Goal: Task Accomplishment & Management: Manage account settings

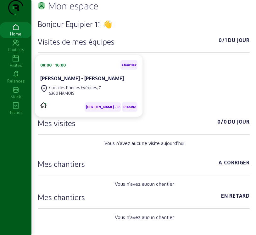
click at [11, 63] on icon at bounding box center [15, 59] width 31 height 8
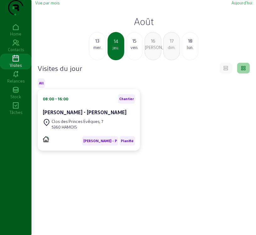
click at [54, 5] on span "Vue par mois" at bounding box center [47, 2] width 24 height 5
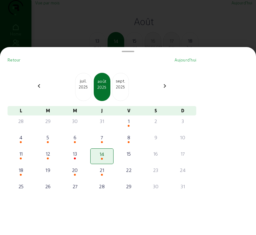
click at [122, 90] on div "2025" at bounding box center [120, 87] width 16 height 6
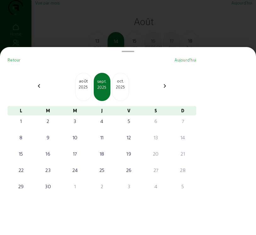
click at [85, 89] on div "2025" at bounding box center [83, 87] width 16 height 6
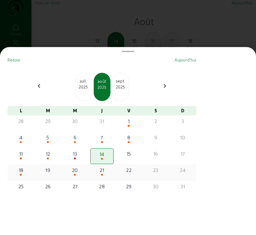
click at [104, 174] on div "21" at bounding box center [102, 170] width 22 height 8
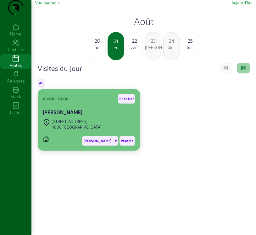
click at [81, 146] on div "LG Semko - P Planifié" at bounding box center [89, 138] width 92 height 14
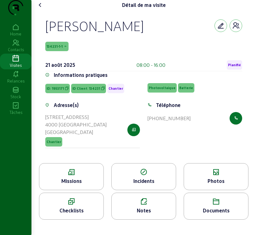
click at [67, 185] on div "Missions" at bounding box center [71, 181] width 64 height 8
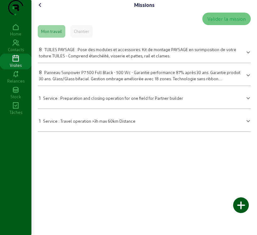
click at [41, 9] on icon at bounding box center [40, 5] width 8 height 8
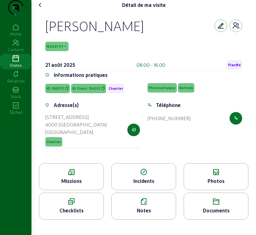
click at [41, 9] on icon at bounding box center [40, 5] width 8 height 8
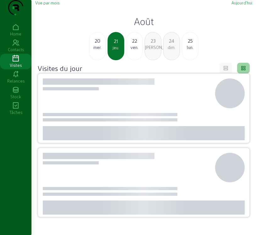
click at [41, 5] on span "Vue par mois" at bounding box center [47, 2] width 24 height 5
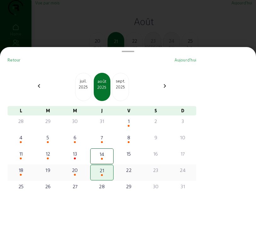
click at [21, 174] on div "18" at bounding box center [21, 170] width 22 height 8
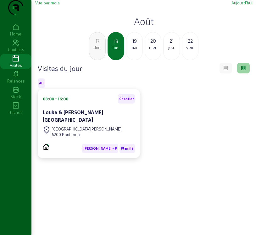
click at [88, 139] on div "Rue de la Sarte 6200 Bouffioulx" at bounding box center [89, 132] width 92 height 14
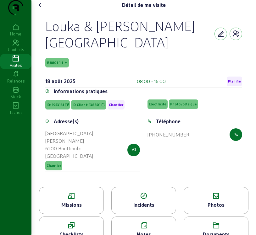
click at [77, 208] on div "Missions" at bounding box center [71, 205] width 64 height 8
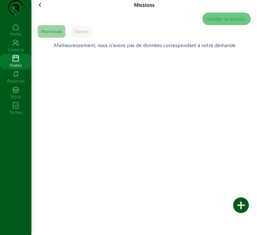
click at [40, 9] on icon at bounding box center [40, 5] width 8 height 8
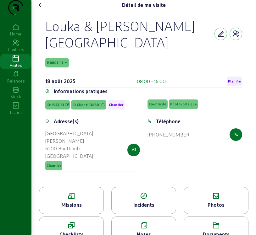
click at [223, 200] on icon at bounding box center [216, 197] width 64 height 8
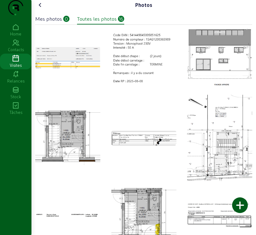
click at [40, 9] on icon at bounding box center [40, 5] width 8 height 8
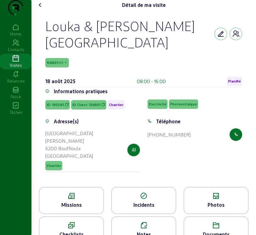
click at [60, 65] on span "138801-1-1" at bounding box center [54, 63] width 16 height 4
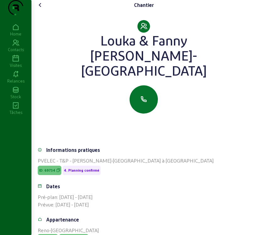
click at [41, 9] on icon at bounding box center [40, 5] width 8 height 8
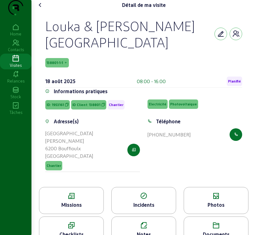
click at [41, 9] on icon at bounding box center [40, 5] width 8 height 8
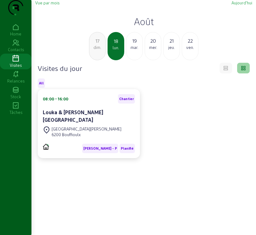
click at [51, 5] on span "Vue par mois" at bounding box center [47, 2] width 24 height 5
click at [52, 5] on span "Vue par mois" at bounding box center [47, 2] width 24 height 5
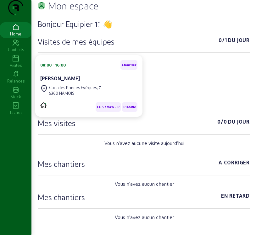
click at [14, 63] on icon at bounding box center [15, 59] width 31 height 8
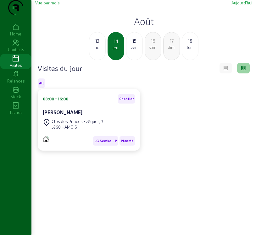
click at [48, 5] on span "Vue par mois" at bounding box center [47, 2] width 24 height 5
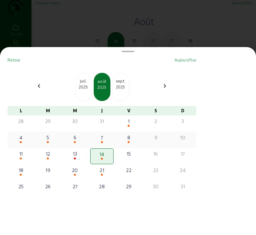
click at [51, 141] on div "5" at bounding box center [48, 138] width 22 height 8
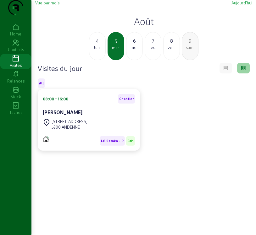
click at [99, 131] on div "[STREET_ADDRESS]" at bounding box center [89, 124] width 92 height 14
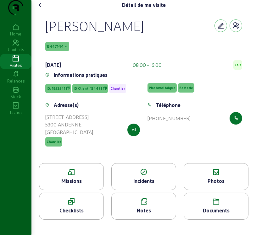
click at [71, 185] on div "Missions" at bounding box center [71, 181] width 64 height 8
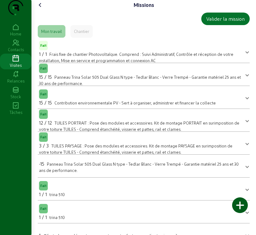
click at [42, 9] on icon at bounding box center [40, 5] width 8 height 8
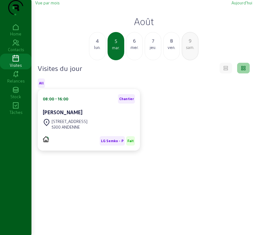
click at [49, 5] on span "Vue par mois" at bounding box center [47, 2] width 24 height 5
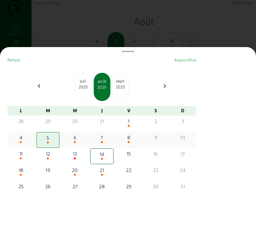
click at [133, 141] on div "8" at bounding box center [129, 138] width 22 height 8
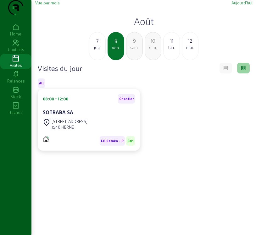
click at [42, 5] on span "Vue par mois" at bounding box center [47, 2] width 24 height 5
click at [52, 5] on span "Vue par mois" at bounding box center [47, 2] width 24 height 5
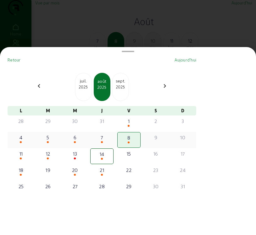
click at [78, 141] on div "6" at bounding box center [75, 138] width 22 height 8
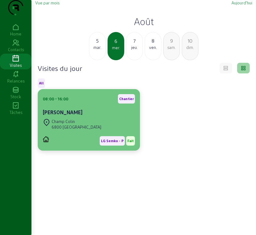
click at [80, 130] on div "6800 [GEOGRAPHIC_DATA]" at bounding box center [77, 127] width 50 height 6
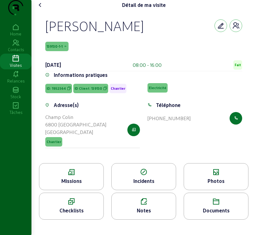
scroll to position [2, 0]
click at [67, 176] on icon at bounding box center [71, 173] width 64 height 8
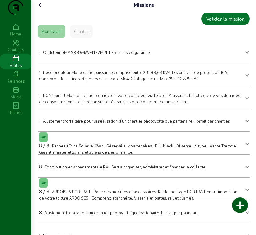
drag, startPoint x: 104, startPoint y: 0, endPoint x: 49, endPoint y: 2, distance: 54.7
click at [47, 2] on div "Missions Valider la mission Mon travail Chantier 1 Onduleur SMA SB 3.6-1AV-41 -…" at bounding box center [143, 217] width 224 height 435
click at [40, 9] on icon at bounding box center [40, 5] width 8 height 8
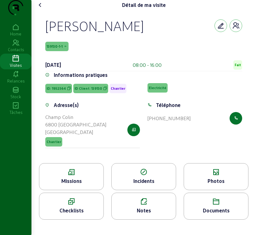
click at [230, 176] on icon at bounding box center [216, 173] width 64 height 8
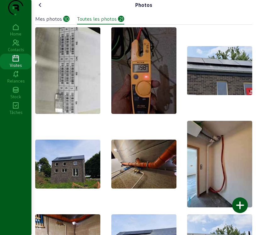
click at [57, 23] on div "Mes photos" at bounding box center [48, 19] width 27 height 8
click at [39, 9] on icon at bounding box center [40, 5] width 8 height 8
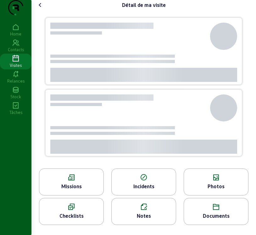
click at [39, 9] on icon at bounding box center [40, 5] width 8 height 8
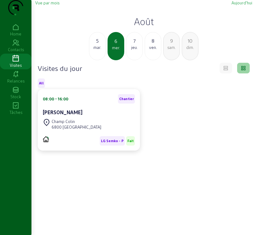
click at [43, 5] on span "Vue par mois" at bounding box center [47, 2] width 24 height 5
click at [54, 5] on span "Vue par mois" at bounding box center [47, 2] width 24 height 5
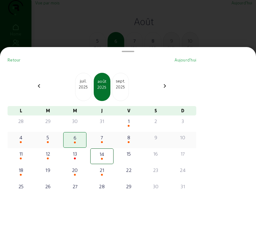
click at [104, 141] on div "7" at bounding box center [102, 138] width 22 height 8
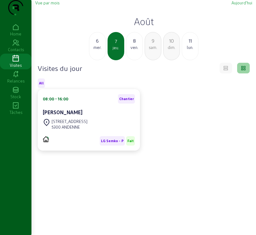
click at [48, 5] on span "Vue par mois" at bounding box center [47, 2] width 24 height 5
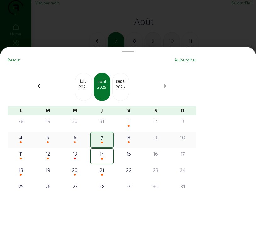
click at [76, 143] on span at bounding box center [75, 142] width 2 height 2
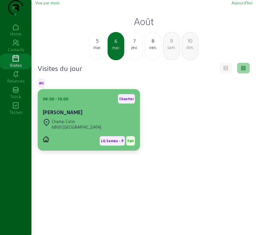
click at [80, 124] on div "Champ Colin" at bounding box center [77, 122] width 50 height 6
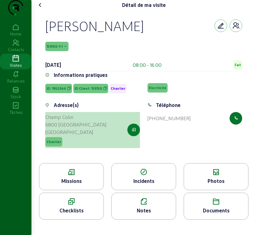
click at [135, 133] on icon "button" at bounding box center [134, 130] width 4 height 6
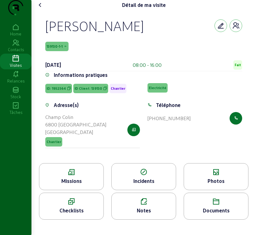
click at [74, 176] on icon at bounding box center [71, 173] width 64 height 8
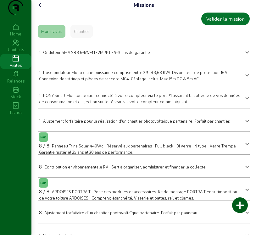
click at [41, 9] on icon at bounding box center [40, 5] width 8 height 8
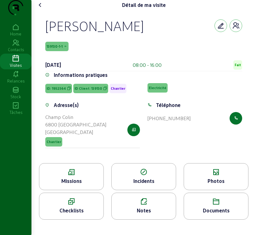
click at [216, 185] on div "Photos" at bounding box center [216, 181] width 64 height 8
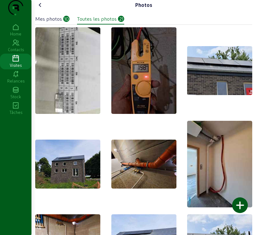
click at [58, 24] on div "Mes photos 10 Toutes les photos 21" at bounding box center [143, 17] width 217 height 14
click at [58, 23] on div "Mes photos" at bounding box center [48, 19] width 27 height 8
click at [59, 23] on div "Mes photos" at bounding box center [48, 19] width 27 height 8
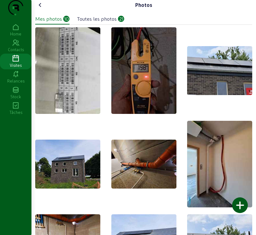
click at [59, 23] on div "Mes photos" at bounding box center [48, 19] width 27 height 8
click at [42, 9] on icon at bounding box center [40, 5] width 8 height 8
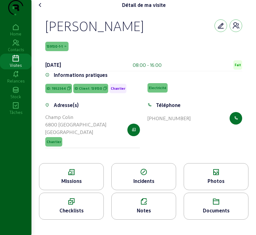
click at [54, 49] on span "139130-1-1" at bounding box center [54, 46] width 16 height 4
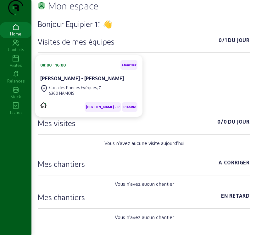
click at [17, 63] on icon at bounding box center [15, 59] width 31 height 8
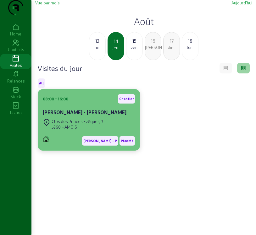
click at [83, 115] on cam-card-title "[PERSON_NAME]" at bounding box center [85, 112] width 84 height 6
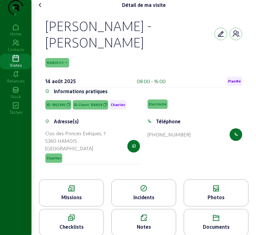
click at [236, 84] on span "Planifié" at bounding box center [234, 81] width 13 height 4
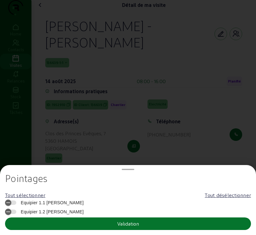
click at [59, 204] on span "Equipier 1.1 Semko" at bounding box center [51, 203] width 66 height 6
click at [16, 204] on button "Equipier 1.1 Semko" at bounding box center [10, 203] width 11 height 4
click at [56, 223] on button "Validation" at bounding box center [128, 224] width 246 height 13
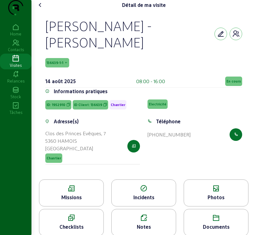
click at [95, 201] on div "Missions" at bounding box center [71, 198] width 64 height 8
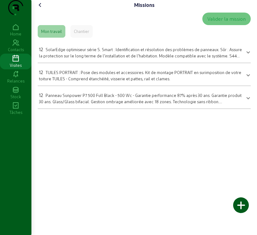
click at [43, 9] on icon at bounding box center [40, 5] width 8 height 8
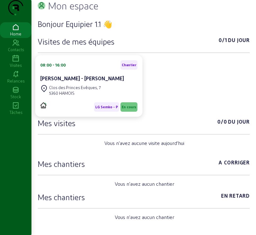
click at [14, 68] on div "Visites" at bounding box center [15, 66] width 31 height 6
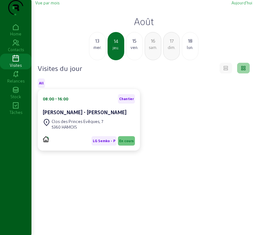
click at [54, 5] on span "Vue par mois" at bounding box center [47, 2] width 24 height 5
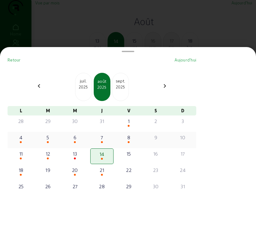
click at [77, 141] on div "6" at bounding box center [75, 138] width 22 height 8
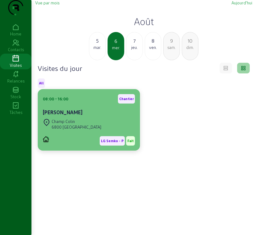
click at [77, 115] on cam-card-title "Pierre Jeangout" at bounding box center [63, 112] width 40 height 6
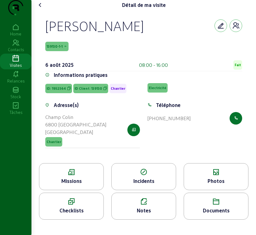
scroll to position [2, 0]
click at [79, 185] on div "Missions" at bounding box center [71, 181] width 64 height 8
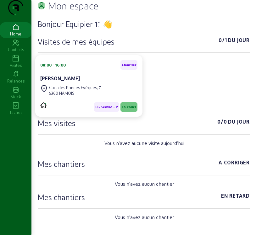
click at [16, 63] on icon at bounding box center [15, 59] width 31 height 8
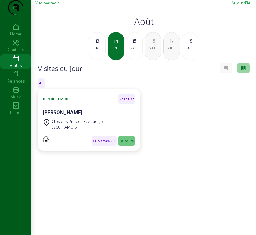
click at [45, 5] on span "Vue par mois" at bounding box center [47, 2] width 24 height 5
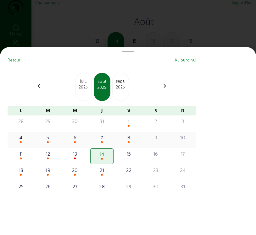
click at [106, 140] on div "7" at bounding box center [102, 138] width 22 height 8
click at [106, 140] on div "28 29 30 31 1 2 3 4 5 6 7 8 9 10 11 12 13 14 15 16 17 18 19 20 21 22 23 24 25 2…" at bounding box center [102, 157] width 188 height 82
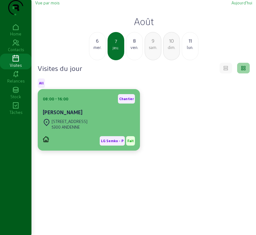
click at [84, 131] on div "[STREET_ADDRESS]" at bounding box center [89, 124] width 92 height 14
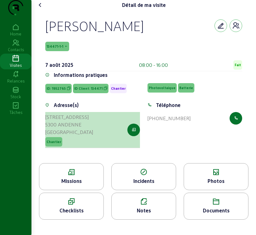
scroll to position [2, 0]
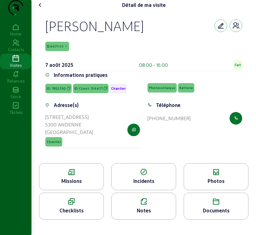
click at [42, 9] on icon at bounding box center [40, 5] width 8 height 8
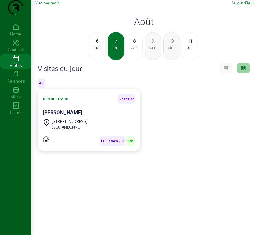
click at [134, 45] on div "8" at bounding box center [134, 41] width 16 height 8
click at [81, 124] on div "[STREET_ADDRESS]" at bounding box center [70, 122] width 36 height 6
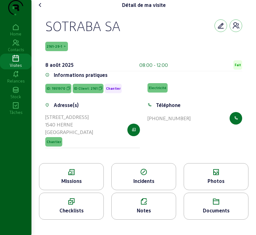
click at [69, 179] on div "Missions" at bounding box center [71, 176] width 65 height 27
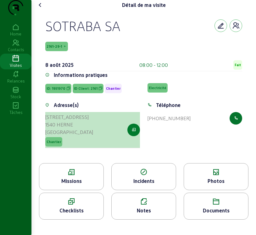
click at [133, 133] on icon "button" at bounding box center [134, 130] width 4 height 6
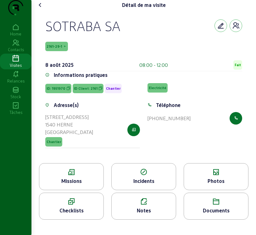
click at [156, 34] on div "SOTRABA SA" at bounding box center [143, 26] width 197 height 16
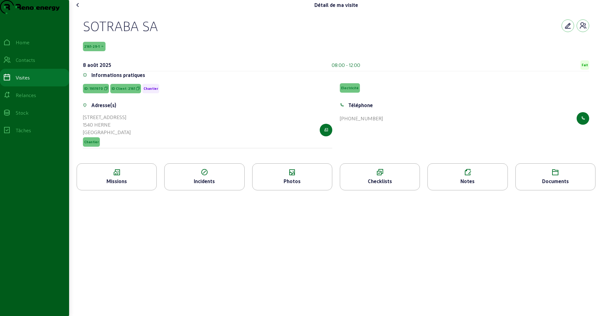
click at [254, 34] on div "SOTRABA SA" at bounding box center [336, 26] width 506 height 16
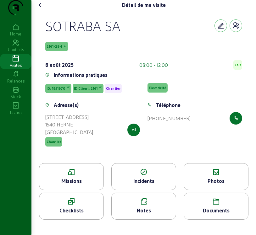
click at [87, 185] on div "Missions" at bounding box center [71, 181] width 64 height 8
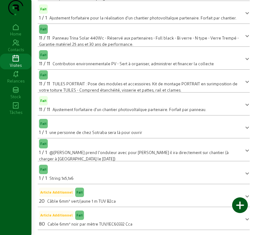
scroll to position [75, 0]
